Goal: Task Accomplishment & Management: Complete application form

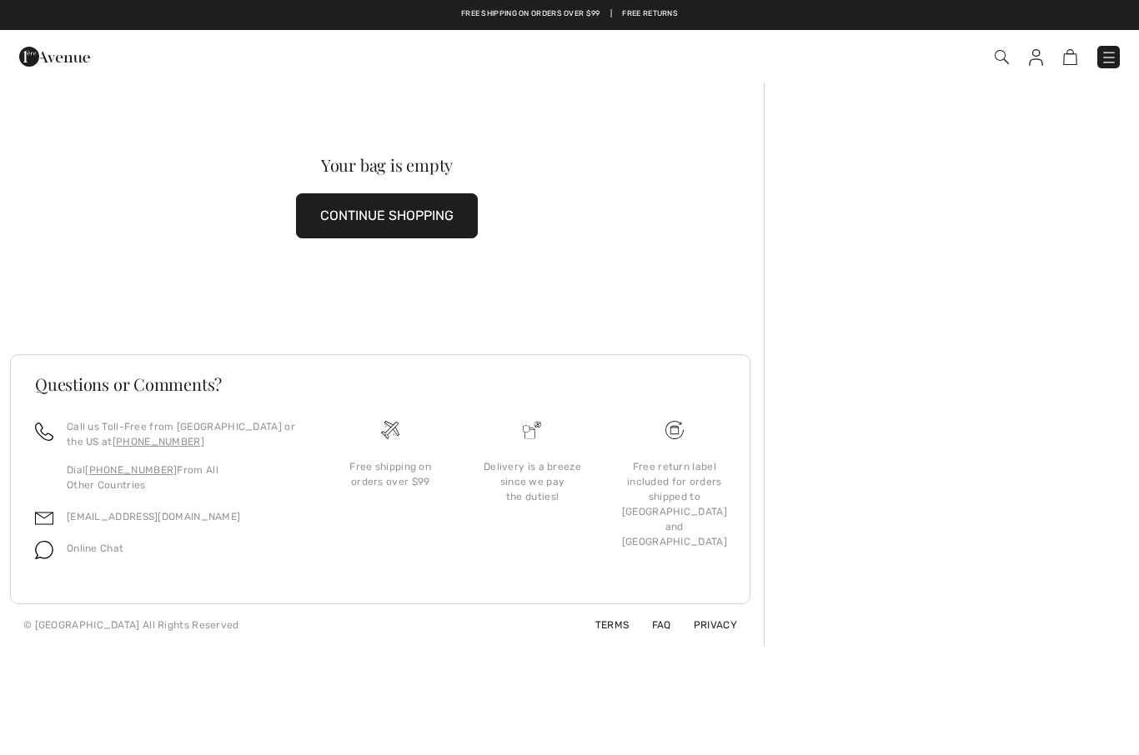
click at [38, 73] on img at bounding box center [54, 56] width 71 height 33
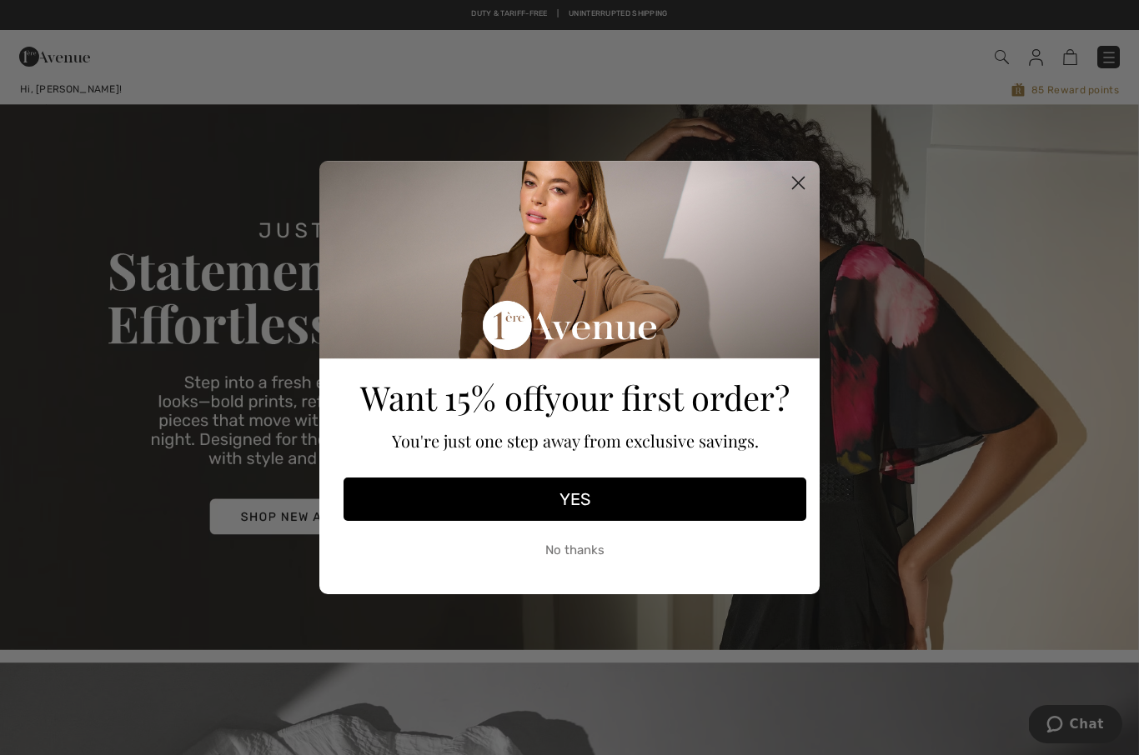
click at [790, 190] on circle "Close dialog" at bounding box center [799, 183] width 28 height 28
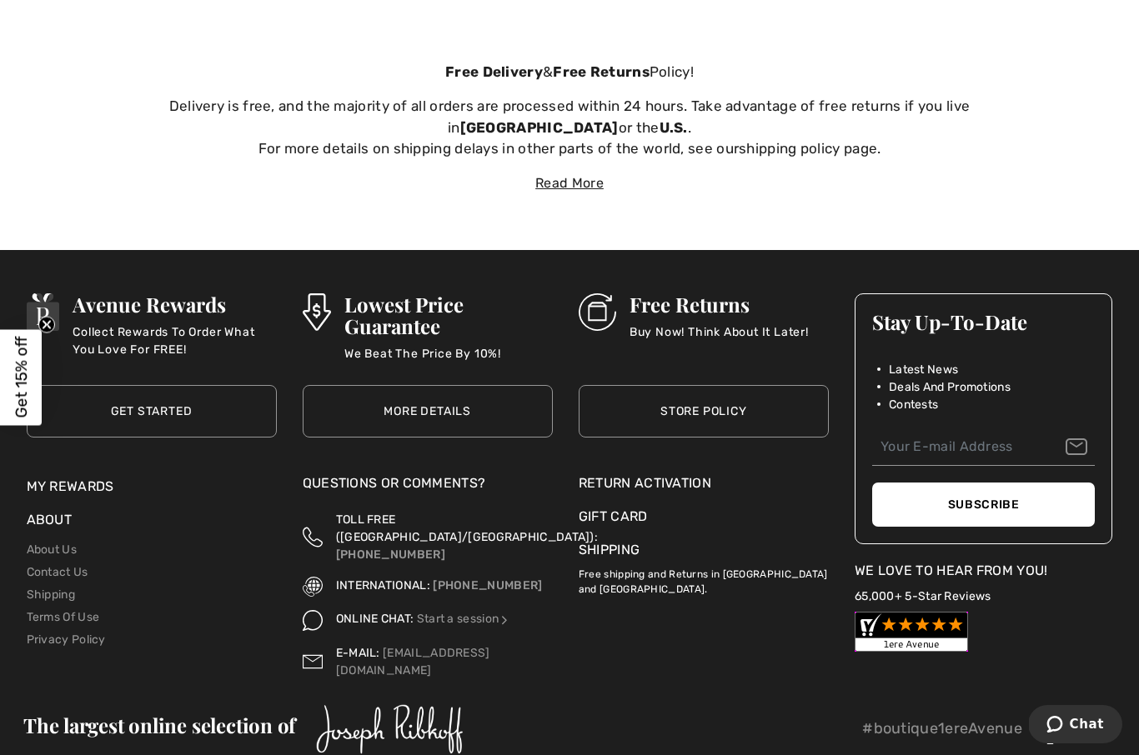
scroll to position [5594, 0]
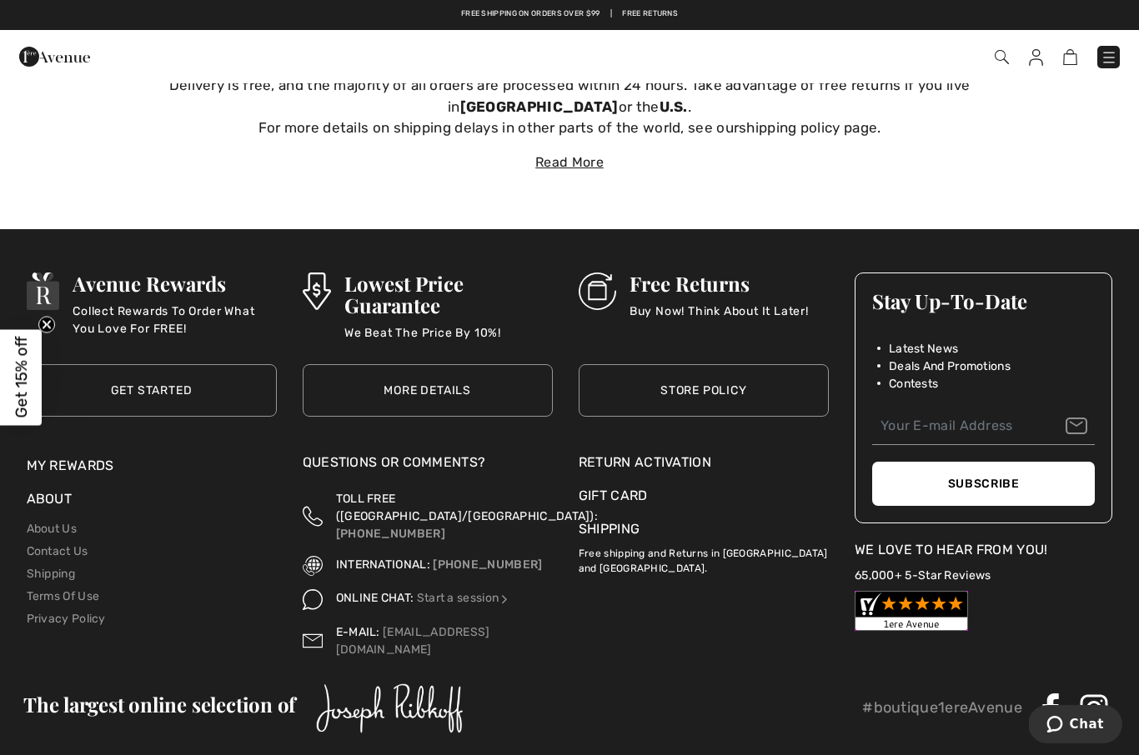
click at [684, 454] on div "Return Activation" at bounding box center [704, 463] width 250 height 20
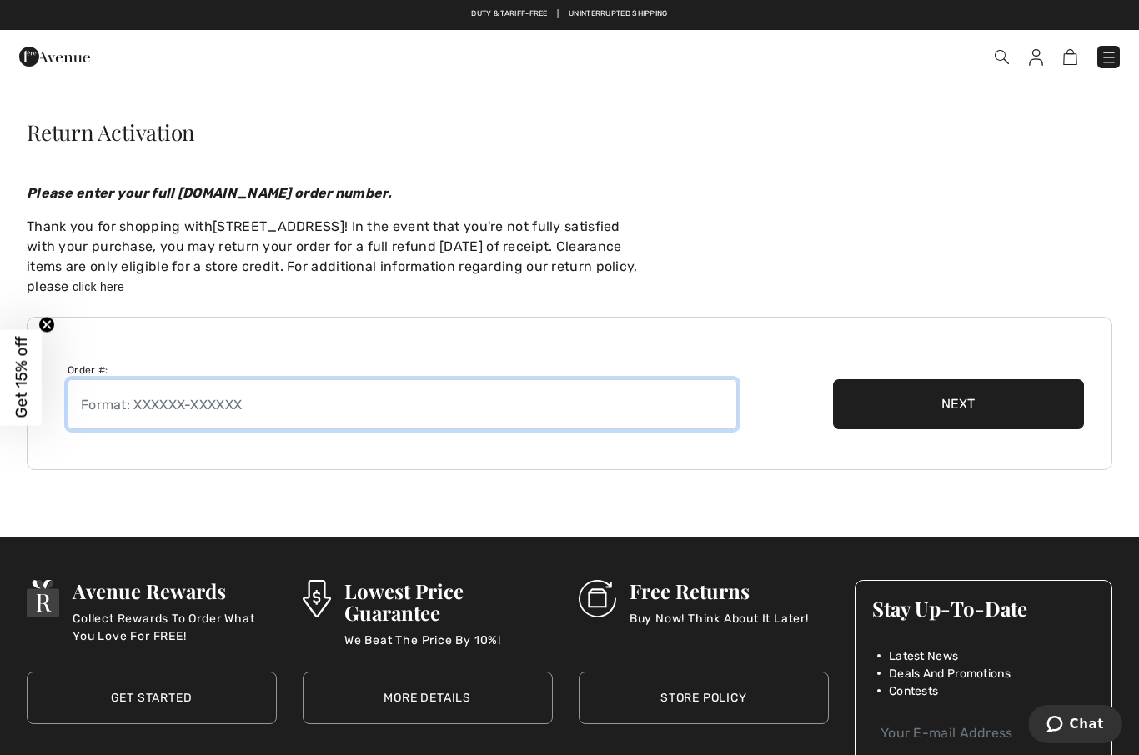
click at [603, 412] on input "text" at bounding box center [403, 404] width 670 height 50
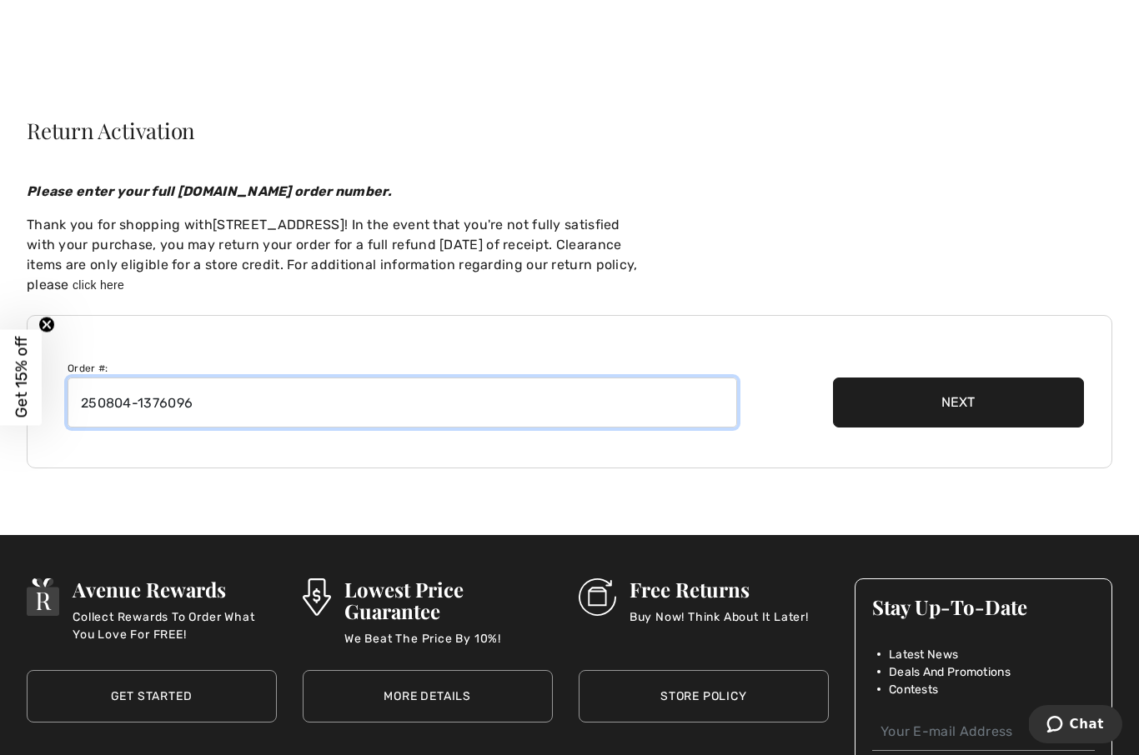
type input "250804-1376096"
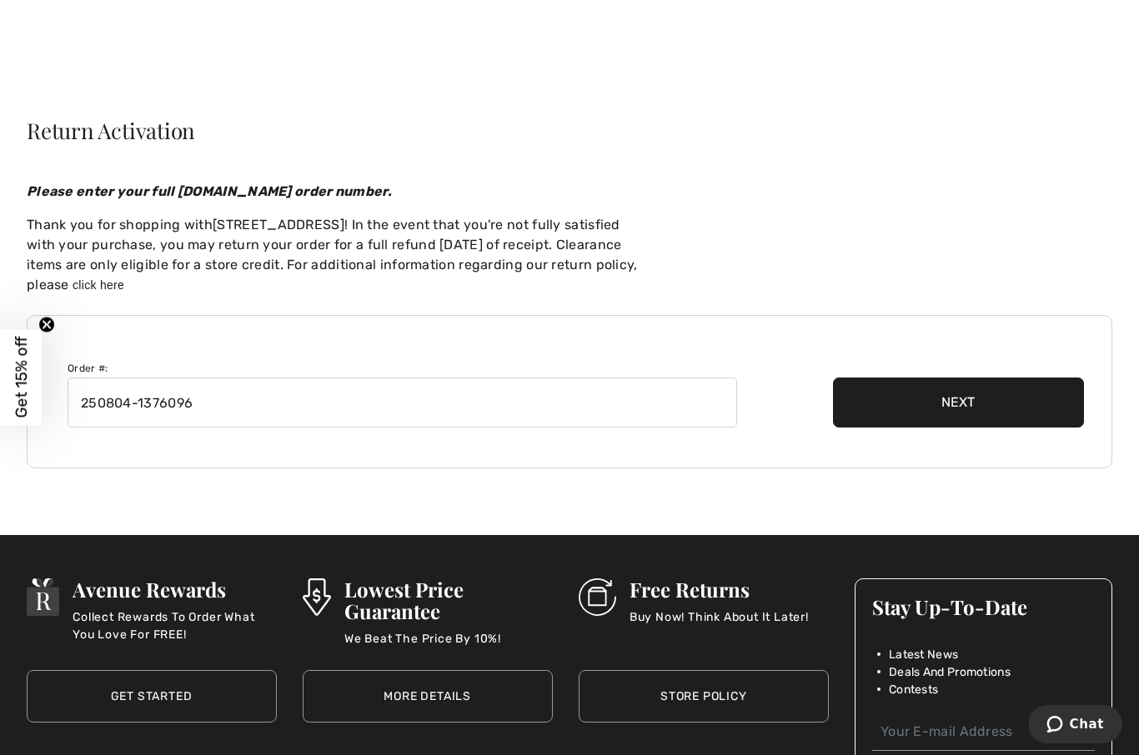
click at [961, 396] on button "Next" at bounding box center [958, 403] width 251 height 50
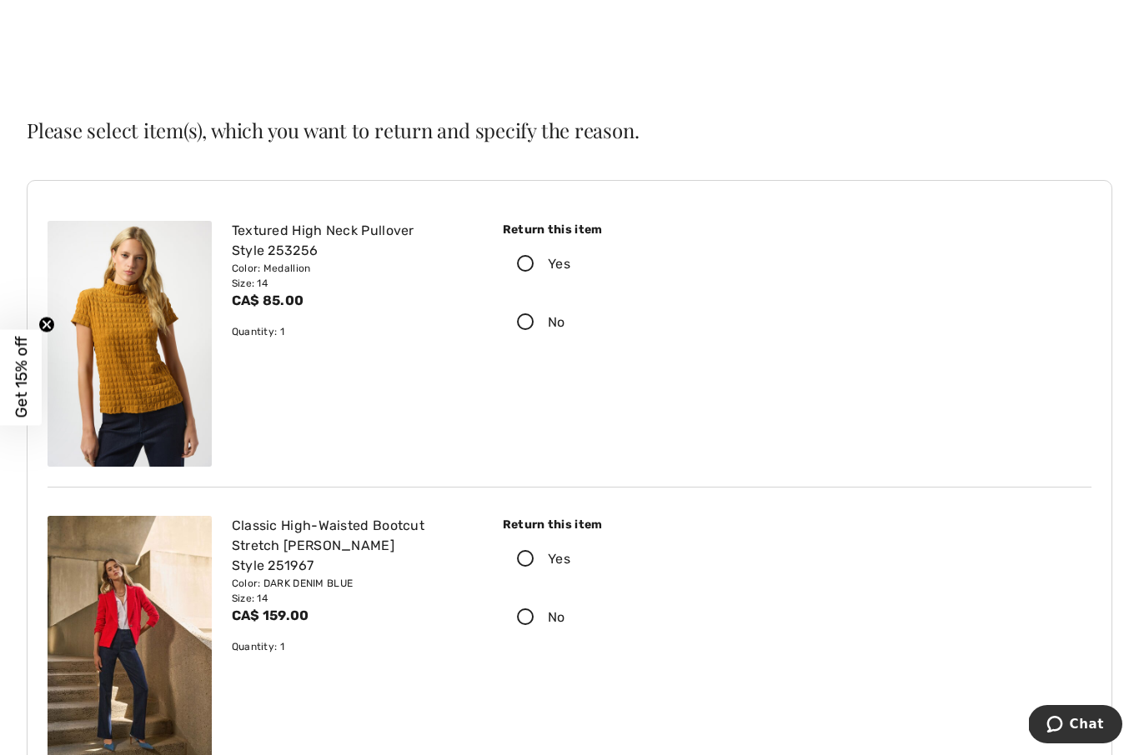
click at [528, 260] on icon at bounding box center [526, 265] width 44 height 18
click at [570, 260] on input "Yes" at bounding box center [575, 264] width 11 height 50
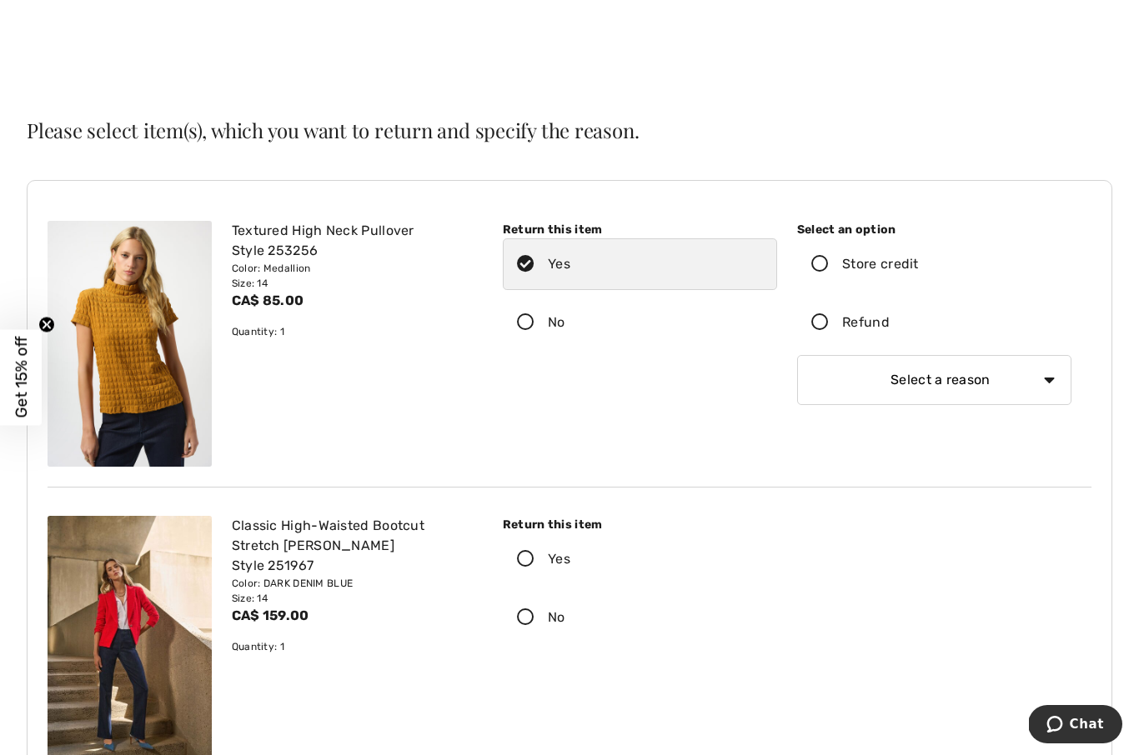
click at [829, 314] on icon at bounding box center [820, 323] width 44 height 18
click at [890, 314] on input "Refund" at bounding box center [895, 323] width 11 height 50
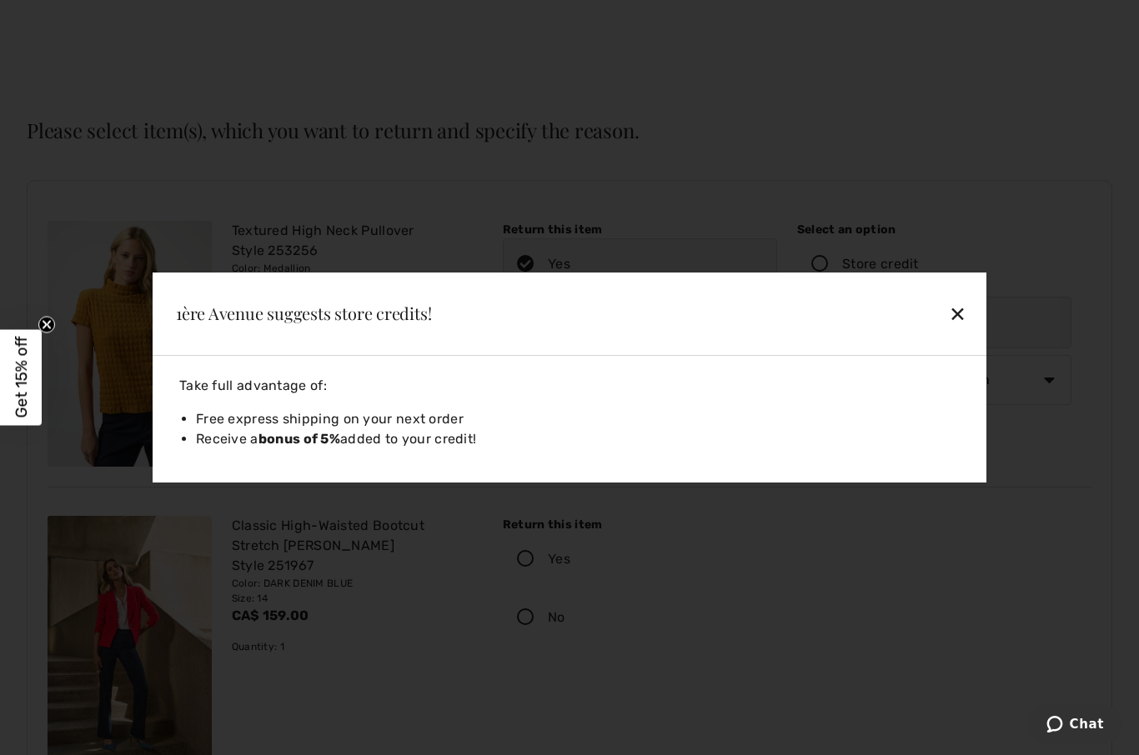
click at [957, 309] on div "✕" at bounding box center [877, 313] width 192 height 35
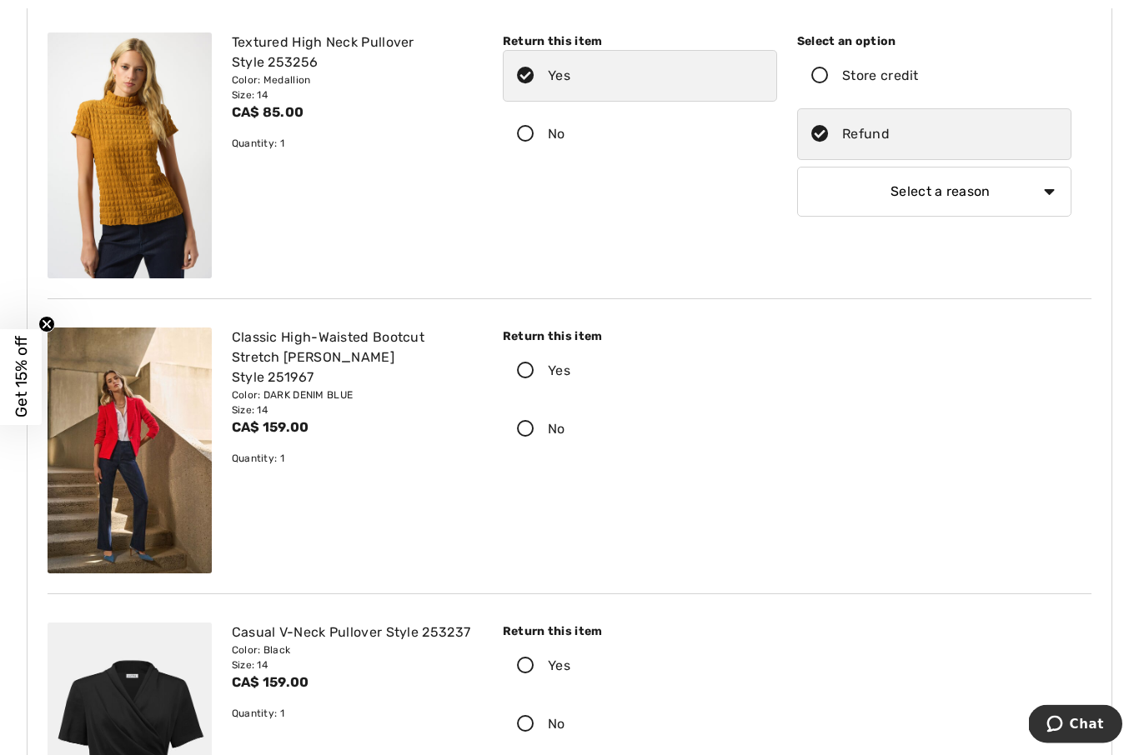
scroll to position [190, 0]
click at [534, 367] on icon at bounding box center [526, 372] width 44 height 18
click at [570, 367] on input "Yes" at bounding box center [575, 371] width 11 height 50
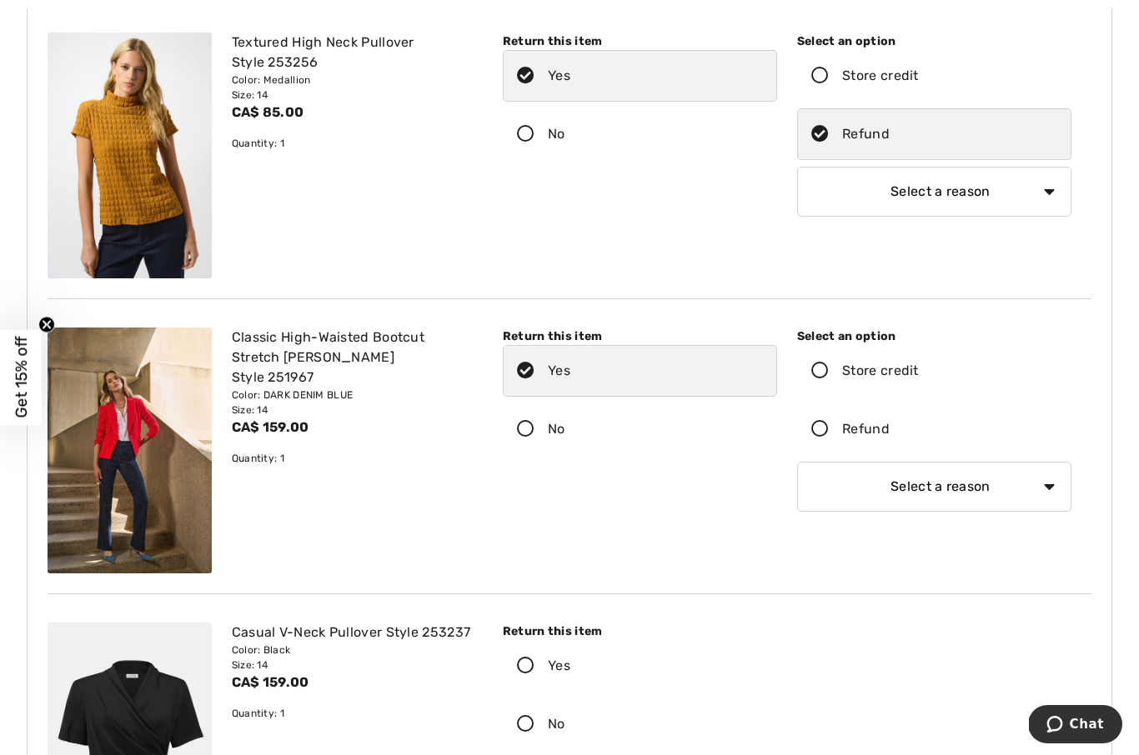
click at [1064, 192] on select "Select a reason I received the wrong product or size My order arrived too late …" at bounding box center [934, 192] width 274 height 50
select select "4"
click at [819, 438] on icon at bounding box center [820, 430] width 44 height 18
click at [890, 438] on input "Refund" at bounding box center [895, 429] width 11 height 50
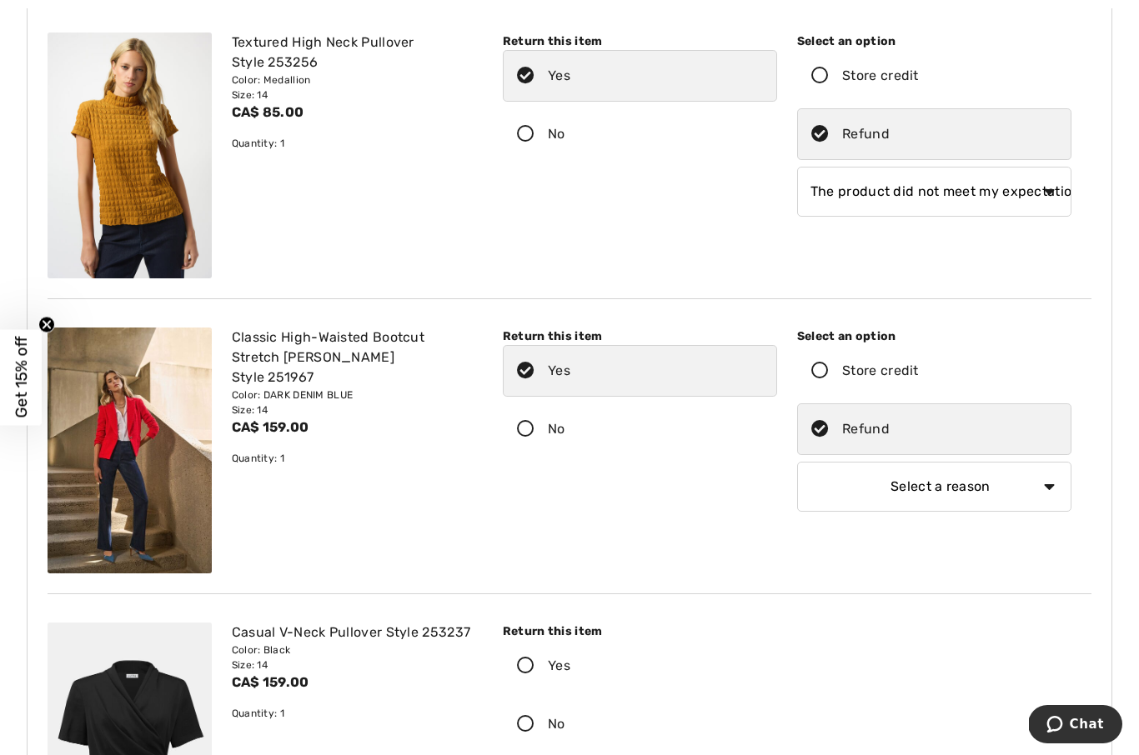
click at [1042, 493] on select "Select a reason I received the wrong product or size My order arrived too late …" at bounding box center [934, 487] width 274 height 50
select select "6"
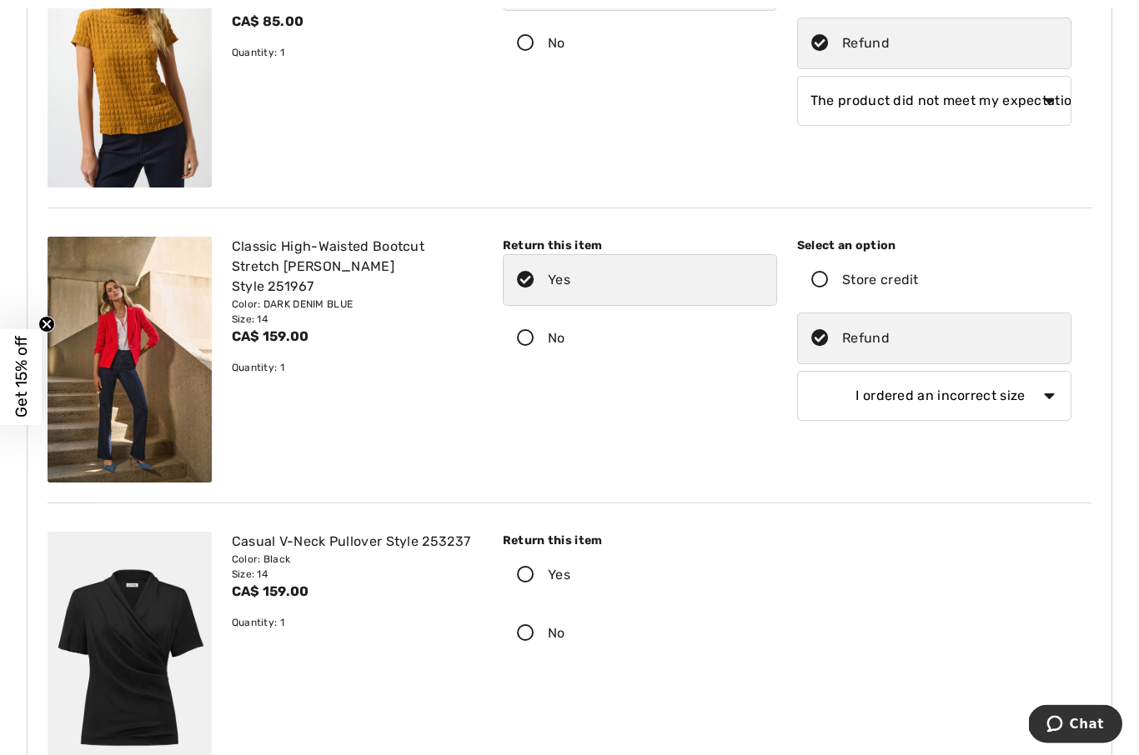
scroll to position [284, 0]
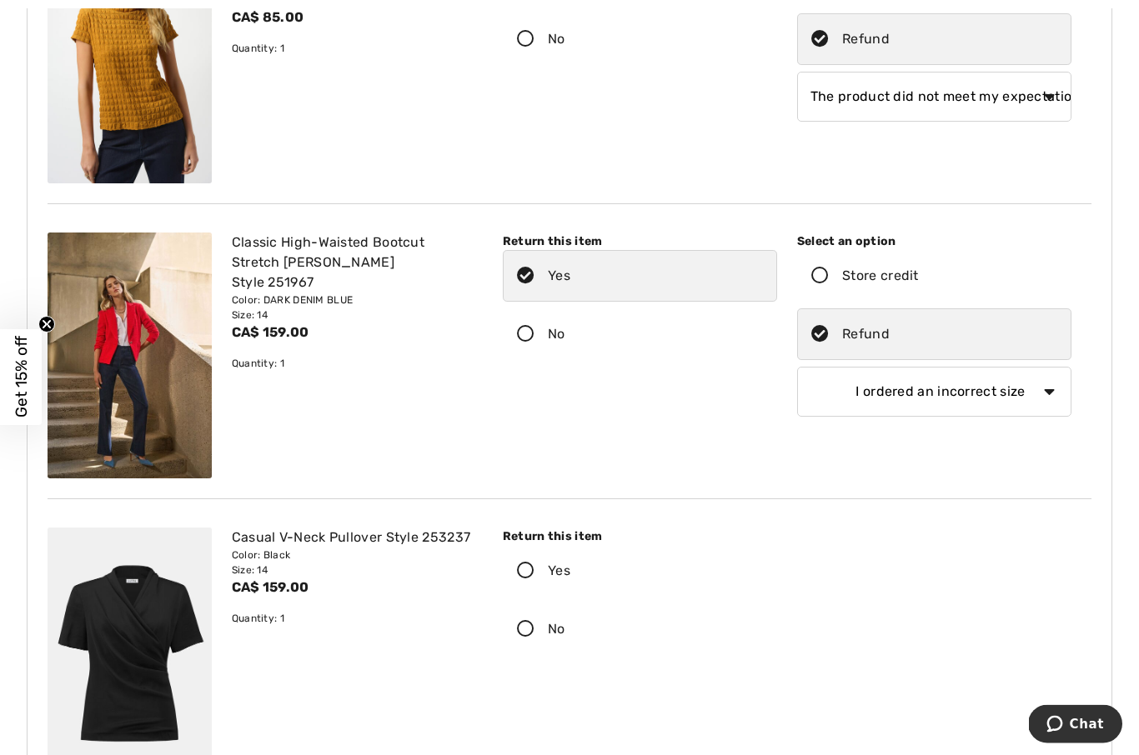
click at [532, 566] on icon at bounding box center [526, 573] width 44 height 18
click at [570, 566] on input "Yes" at bounding box center [575, 572] width 11 height 50
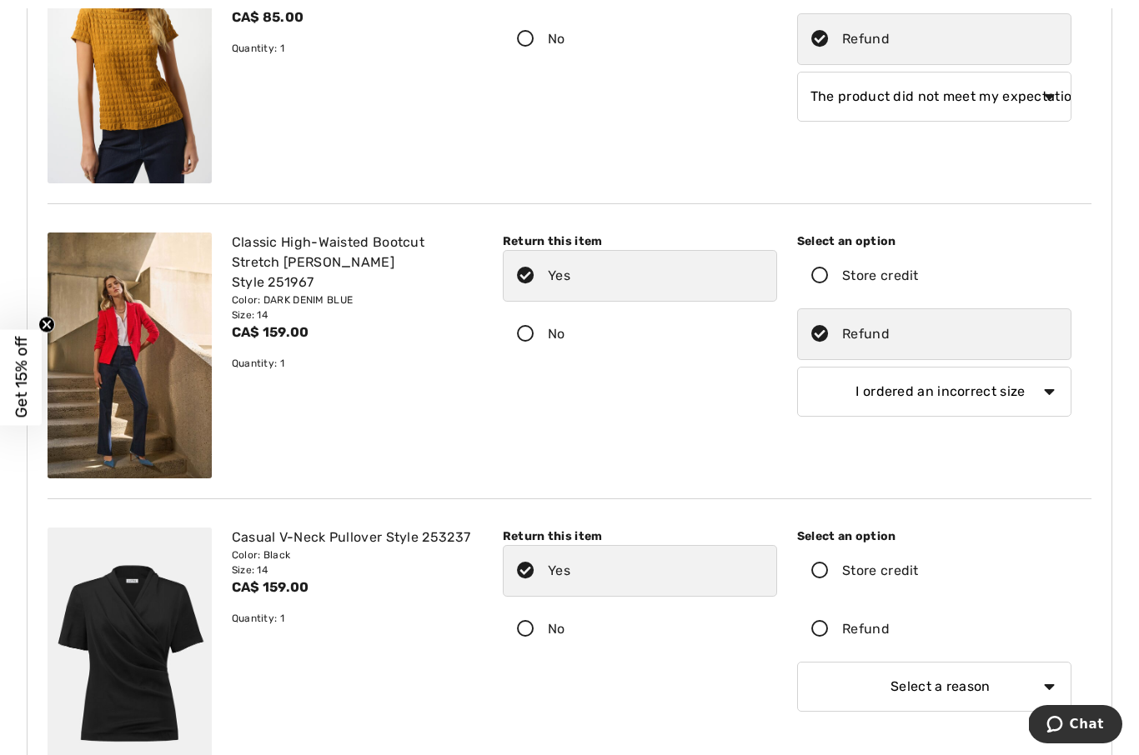
click at [823, 621] on icon at bounding box center [820, 630] width 44 height 18
click at [890, 621] on input "Refund" at bounding box center [895, 630] width 11 height 50
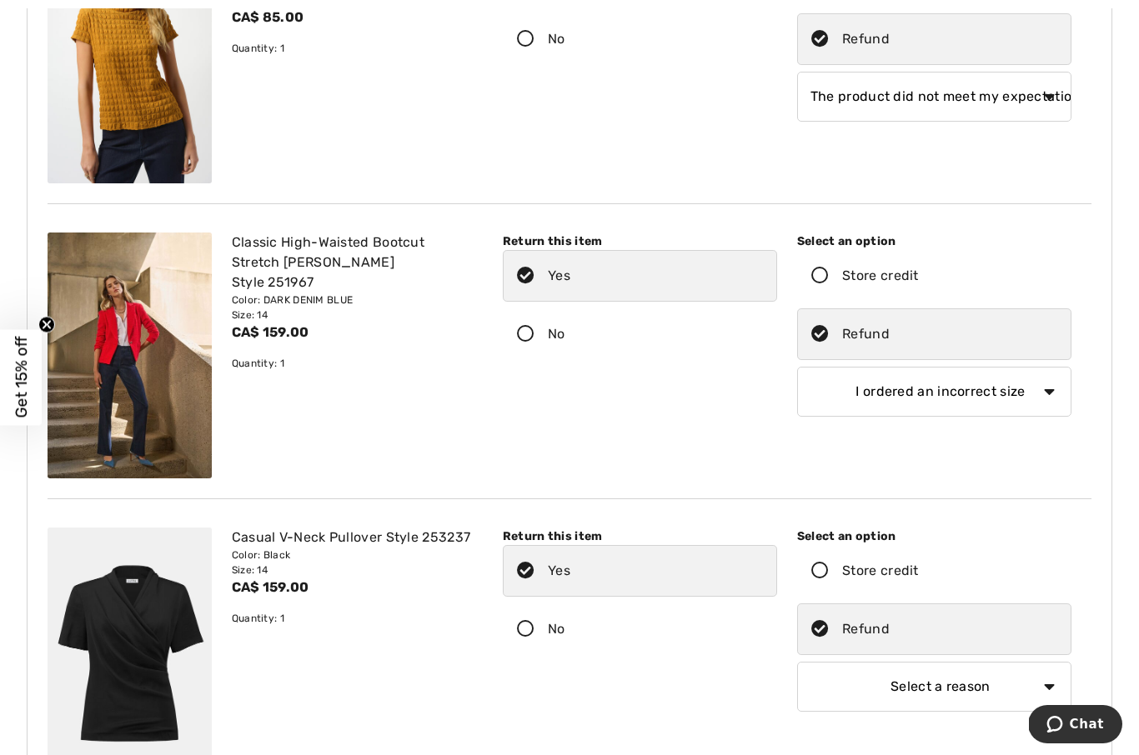
click at [1031, 689] on select "Select a reason I received the wrong product or size My order arrived too late …" at bounding box center [934, 687] width 274 height 50
select select "4"
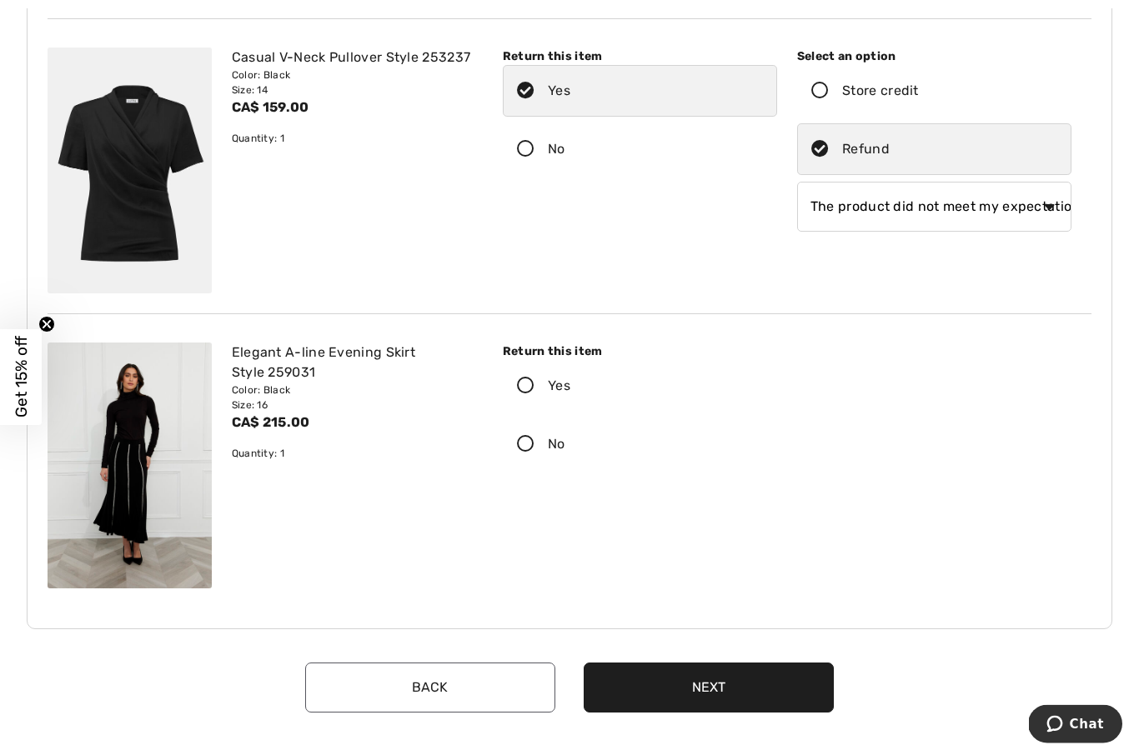
scroll to position [767, 0]
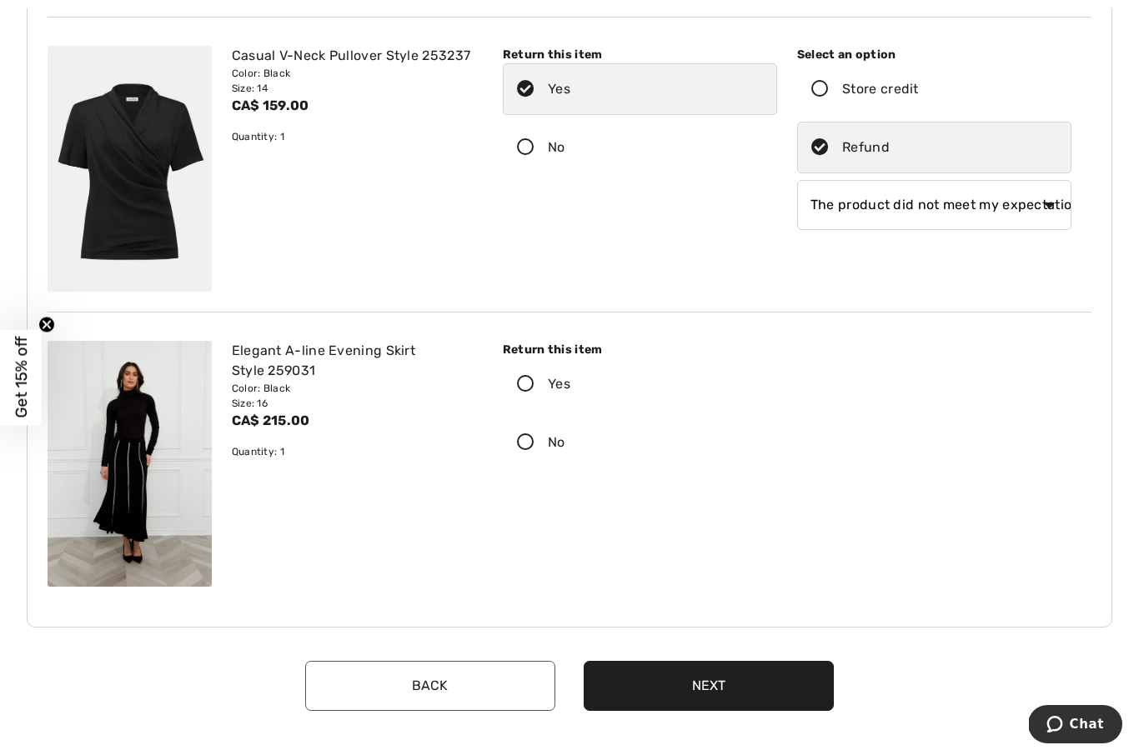
click at [526, 389] on icon at bounding box center [526, 385] width 44 height 18
click at [570, 389] on input "Yes" at bounding box center [575, 384] width 11 height 50
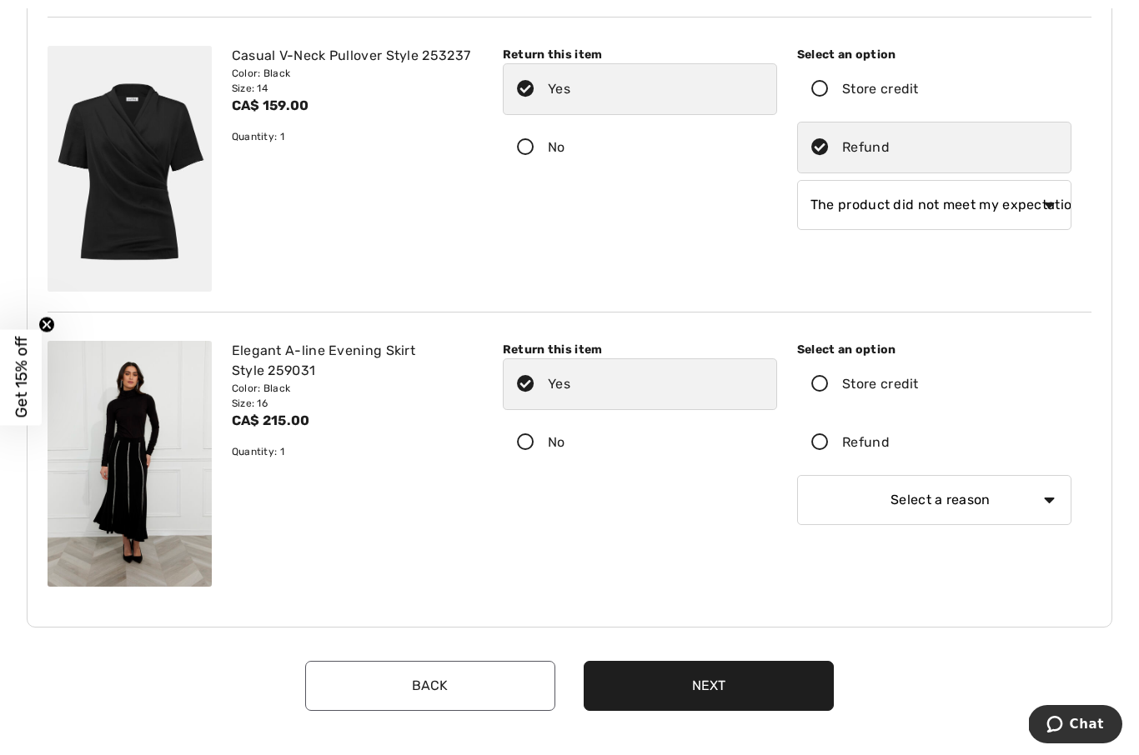
click at [822, 435] on icon at bounding box center [820, 443] width 44 height 18
click at [890, 435] on input "Refund" at bounding box center [895, 443] width 11 height 50
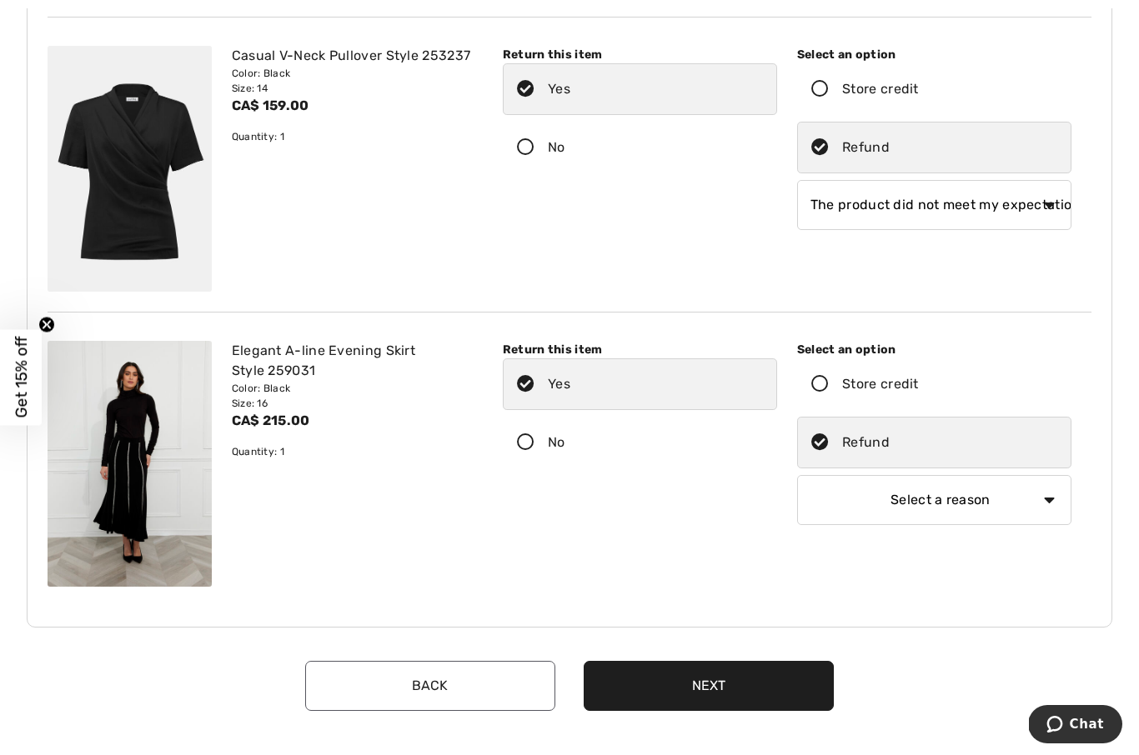
click at [1030, 514] on select "Select a reason I received the wrong product or size My order arrived too late …" at bounding box center [934, 500] width 274 height 50
select select "4"
click at [711, 692] on button "Next" at bounding box center [709, 686] width 250 height 50
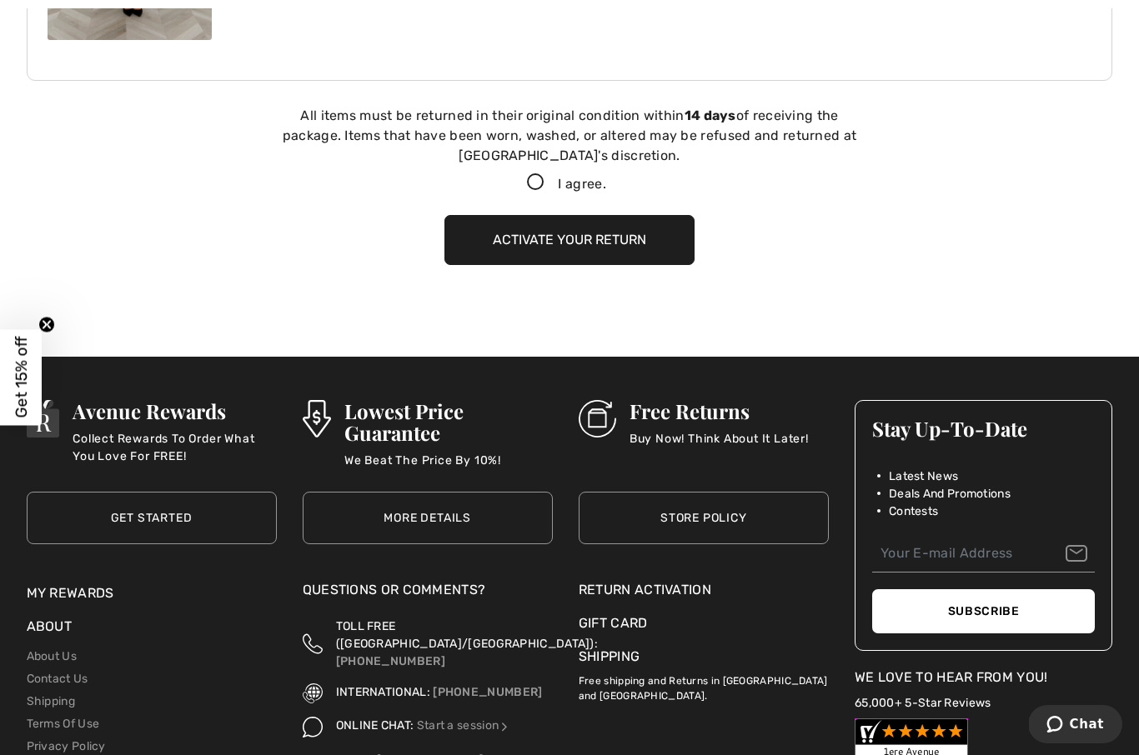
scroll to position [1319, 0]
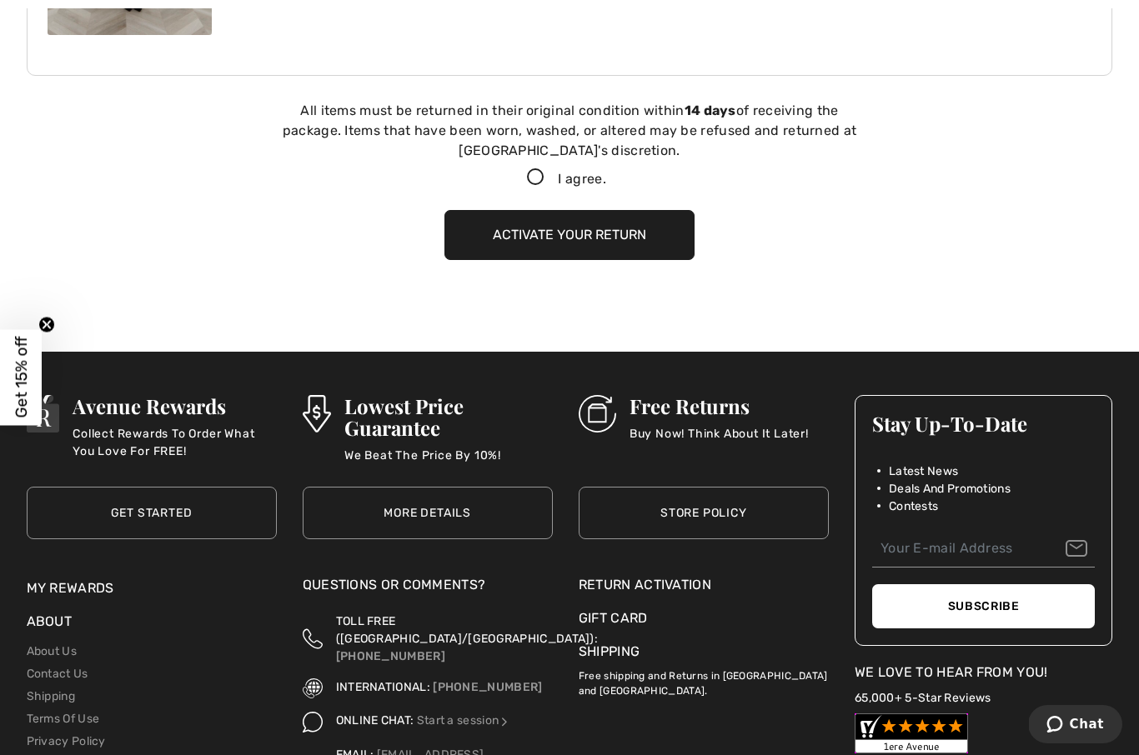
click at [536, 164] on div "All items must be returned in their original condition [DATE] of receiving the …" at bounding box center [570, 145] width 584 height 88
click at [540, 169] on icon at bounding box center [536, 178] width 44 height 18
click at [606, 173] on input "I agree." at bounding box center [611, 178] width 11 height 11
checkbox input "true"
click at [561, 233] on button "Activate your return" at bounding box center [569, 235] width 250 height 50
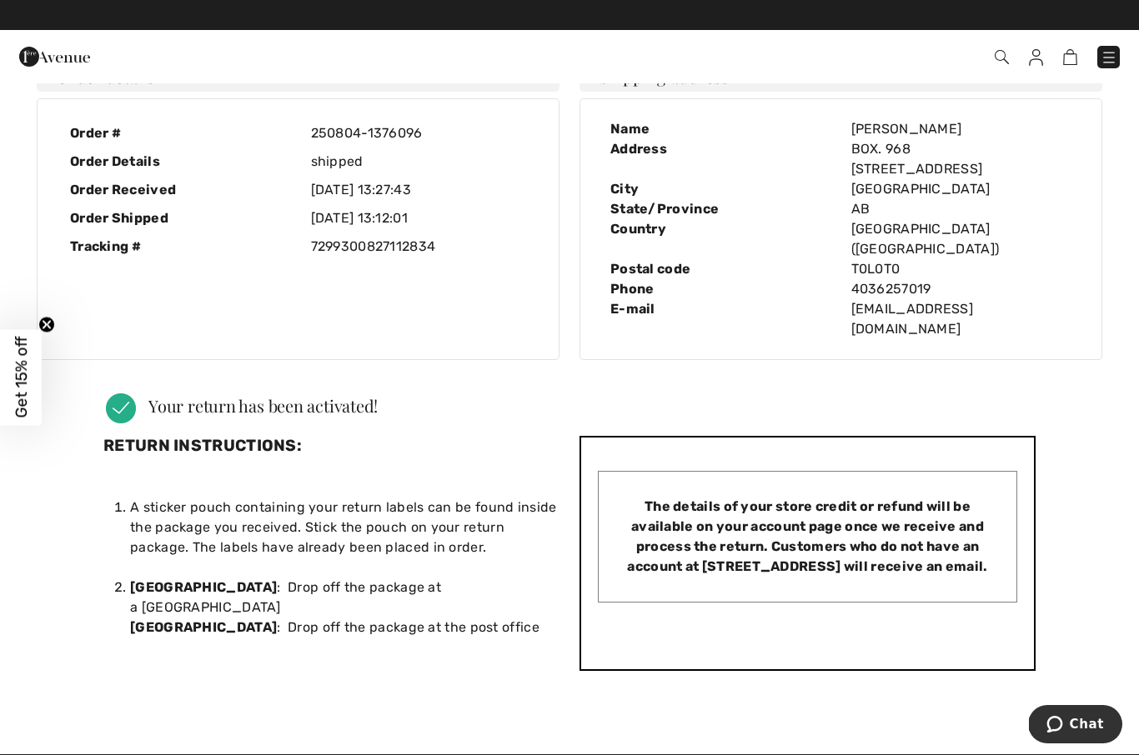
scroll to position [58, 0]
